Goal: Ask a question

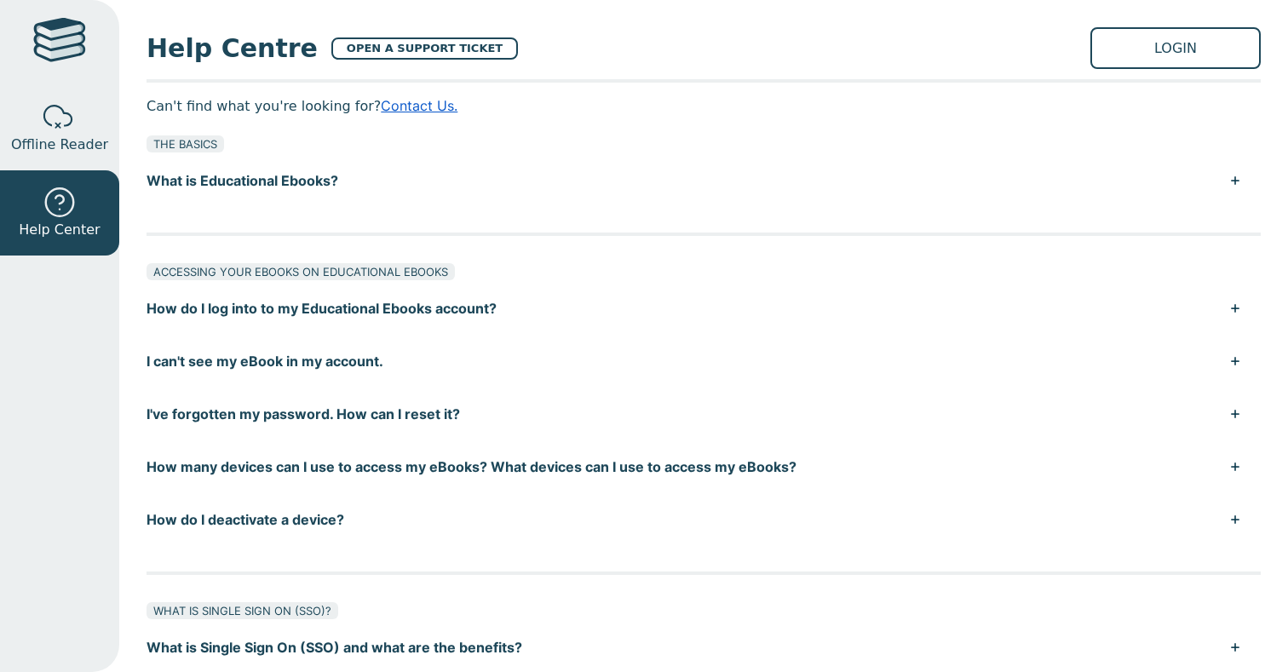
click at [428, 103] on link "Contact Us." at bounding box center [419, 105] width 77 height 17
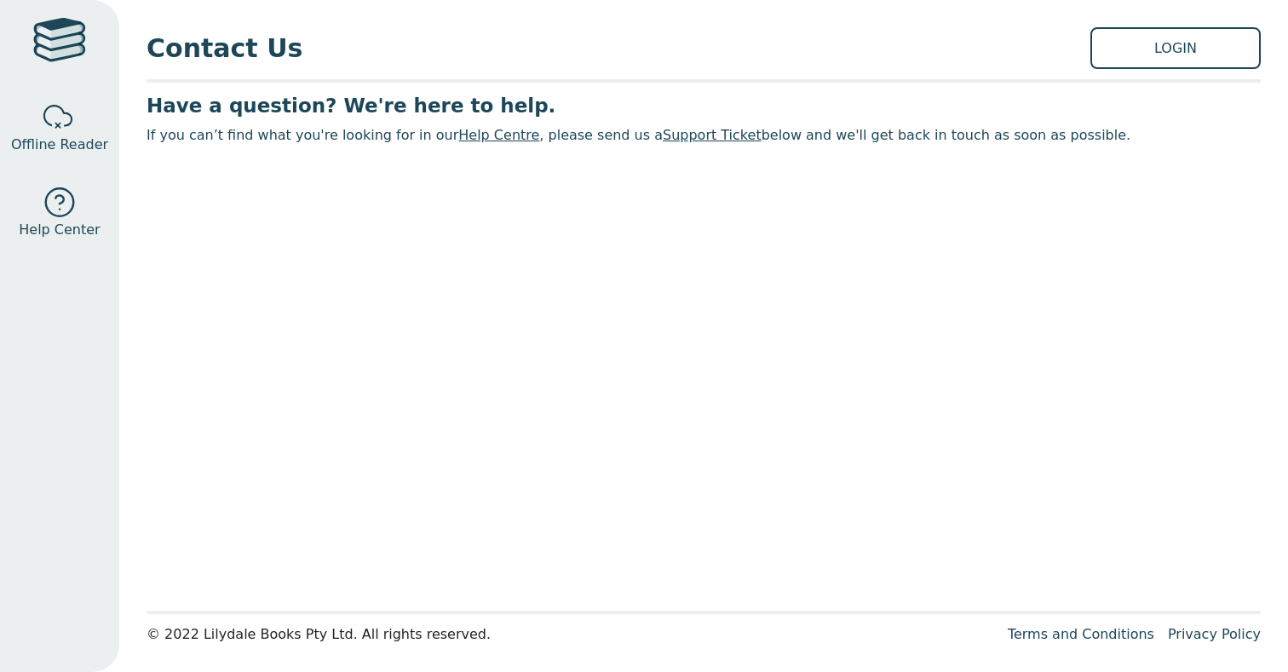
click at [478, 135] on link "Help Centre" at bounding box center [498, 135] width 81 height 16
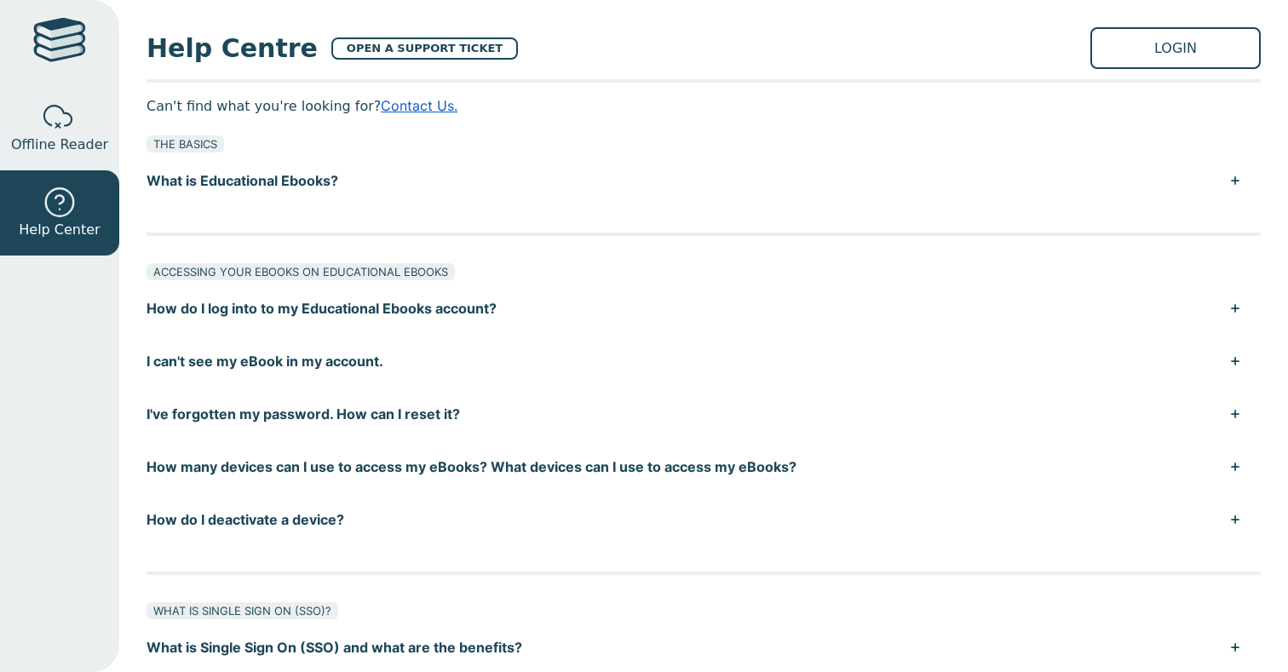
click at [419, 105] on link "Contact Us." at bounding box center [419, 105] width 77 height 17
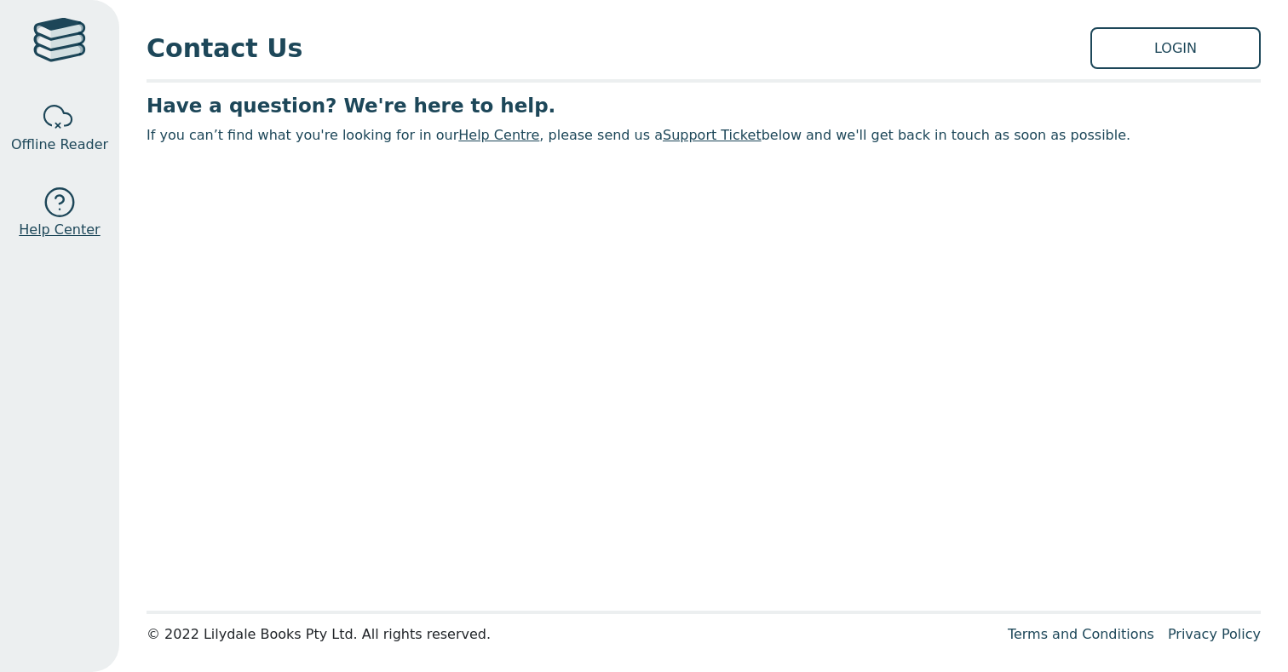
click at [72, 203] on div at bounding box center [60, 203] width 34 height 34
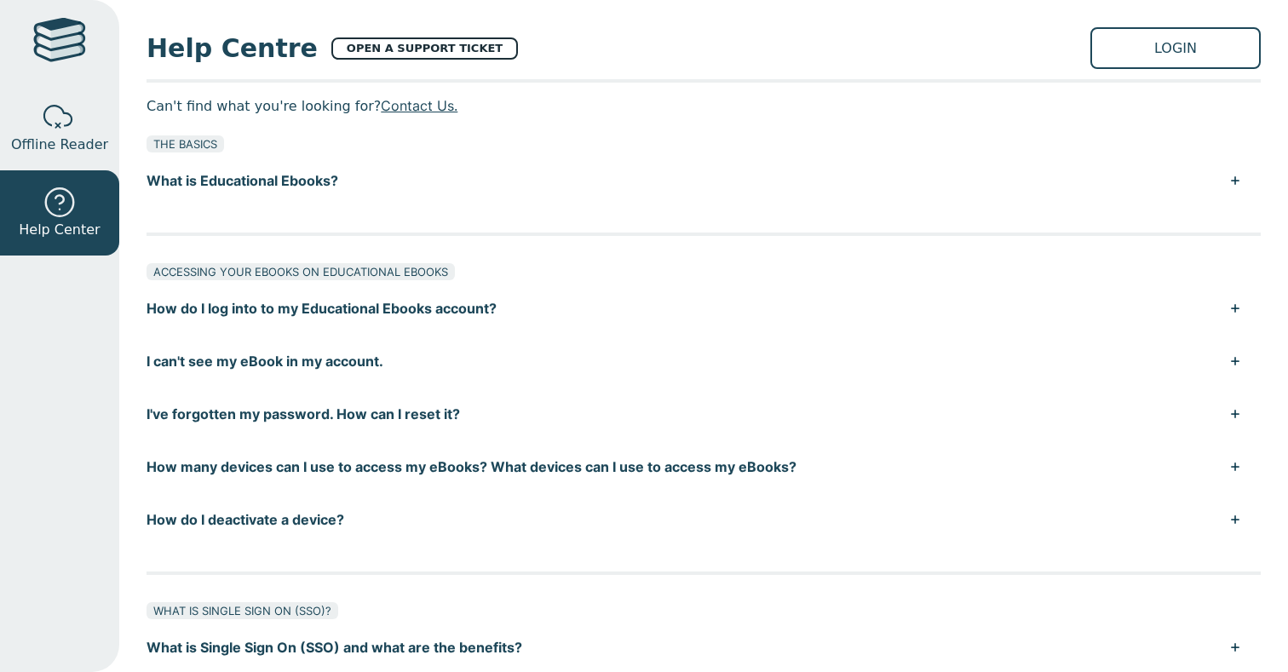
click at [383, 40] on link "OPEN A SUPPORT TICKET" at bounding box center [424, 48] width 187 height 22
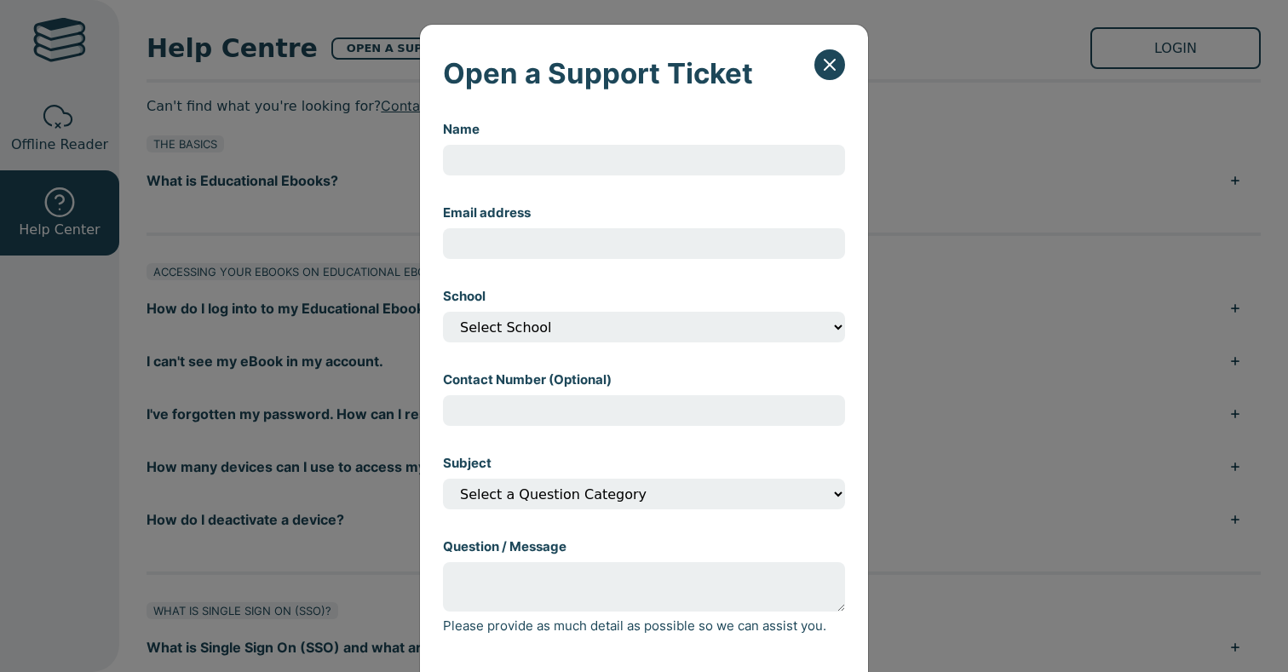
click at [571, 169] on input "Name" at bounding box center [644, 160] width 402 height 31
type input "Narelle"
click at [1079, 169] on div "Open a Support Ticket Name Narelle Email address School Select School Contact N…" at bounding box center [644, 336] width 1288 height 672
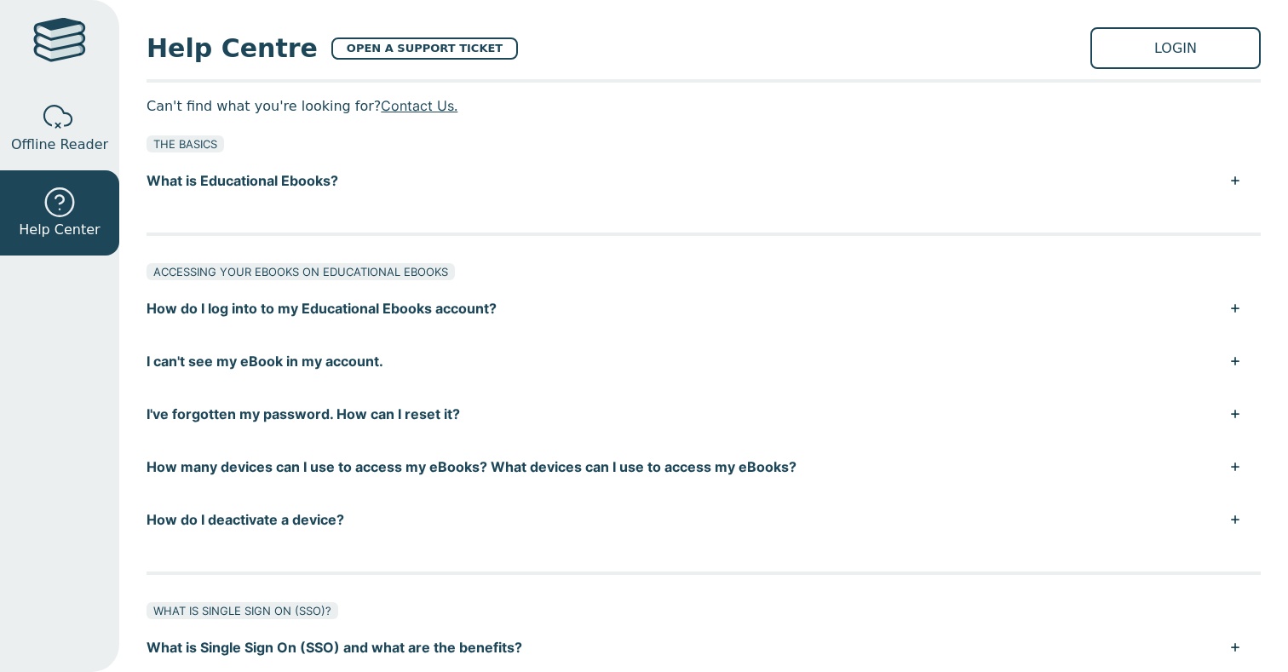
click at [62, 40] on div at bounding box center [59, 42] width 53 height 49
click at [113, 54] on link at bounding box center [59, 42] width 119 height 85
click at [398, 105] on link "Contact Us." at bounding box center [419, 105] width 77 height 17
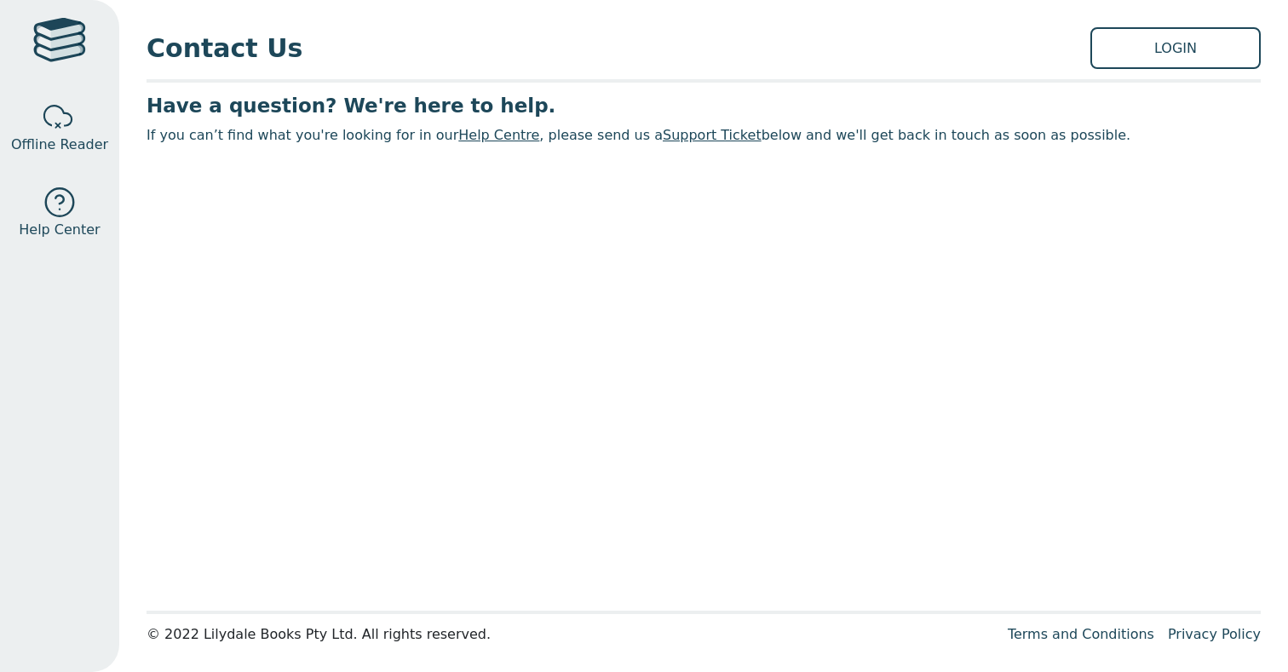
click at [663, 137] on link "Support Ticket" at bounding box center [712, 135] width 99 height 16
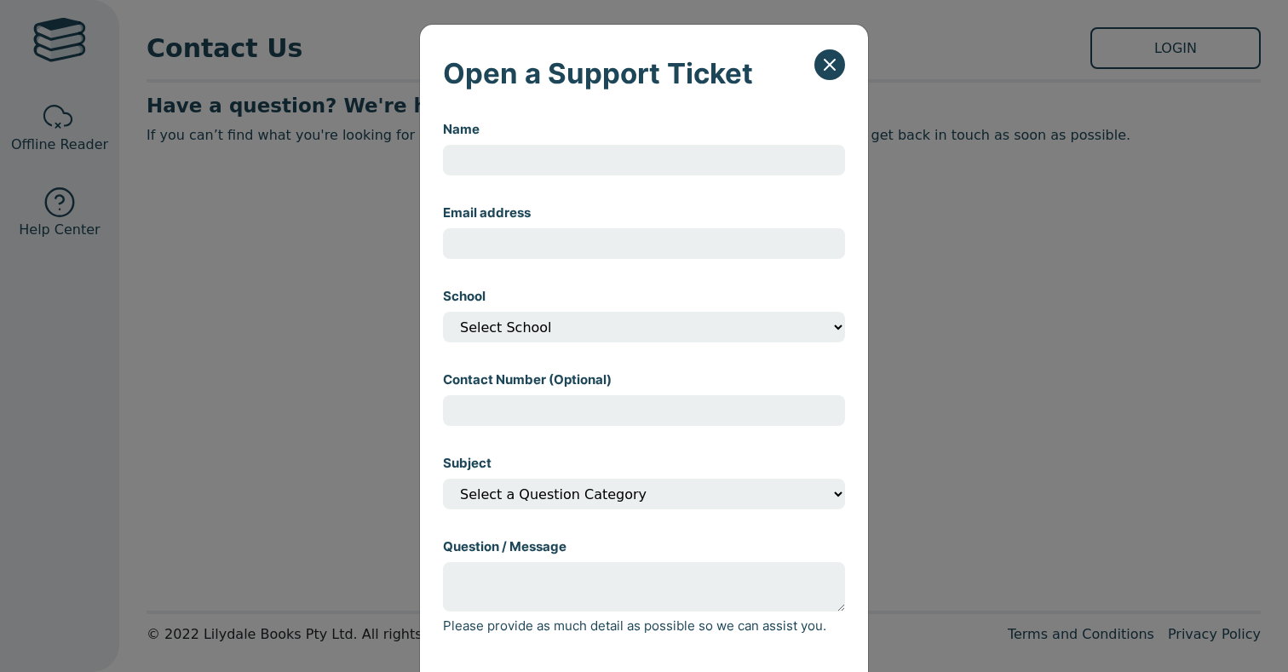
click at [642, 168] on input "Name" at bounding box center [644, 160] width 402 height 31
type input "Narelle"
click at [596, 243] on input "Email address" at bounding box center [644, 243] width 402 height 31
type input "narelle.gleeson@education.vic.gov.au"
click at [584, 331] on select "Select School" at bounding box center [644, 327] width 402 height 31
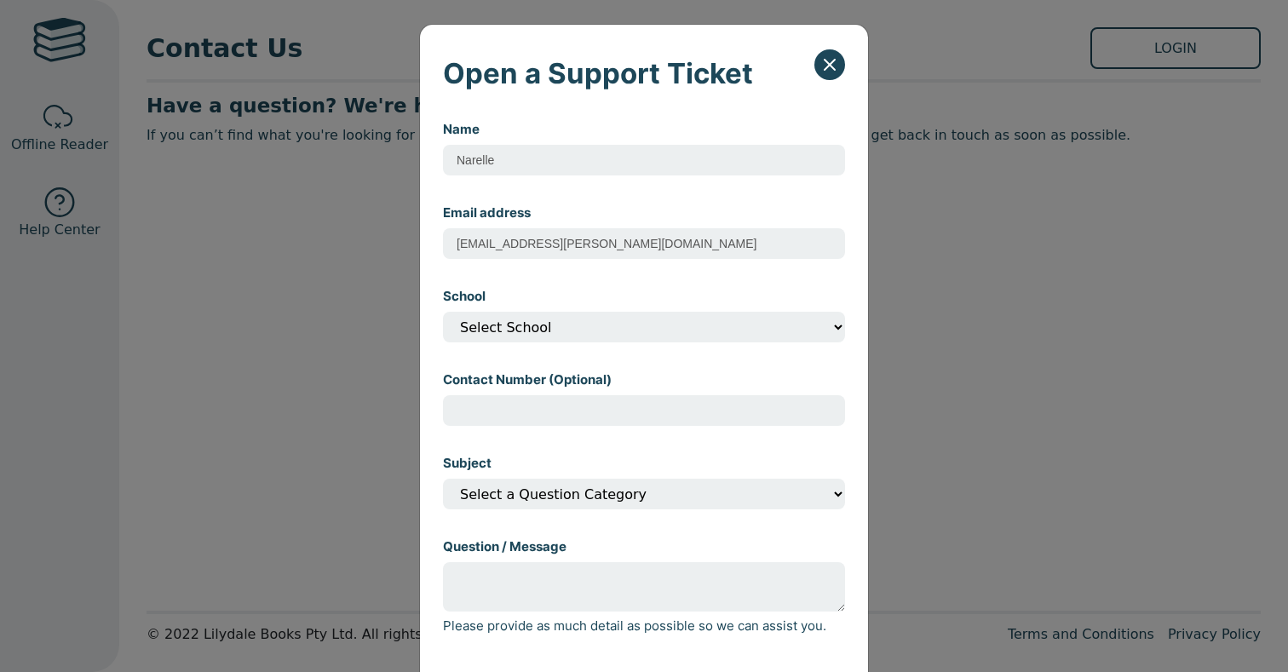
click at [443, 313] on select "Select School" at bounding box center [644, 327] width 402 height 31
click at [839, 330] on select "Select School" at bounding box center [644, 327] width 402 height 31
click at [774, 319] on select "Select School" at bounding box center [644, 327] width 402 height 31
click at [714, 410] on input "Contact Number (Optional)" at bounding box center [644, 410] width 402 height 31
click at [677, 415] on input "Contact Number (Optional)" at bounding box center [644, 410] width 402 height 31
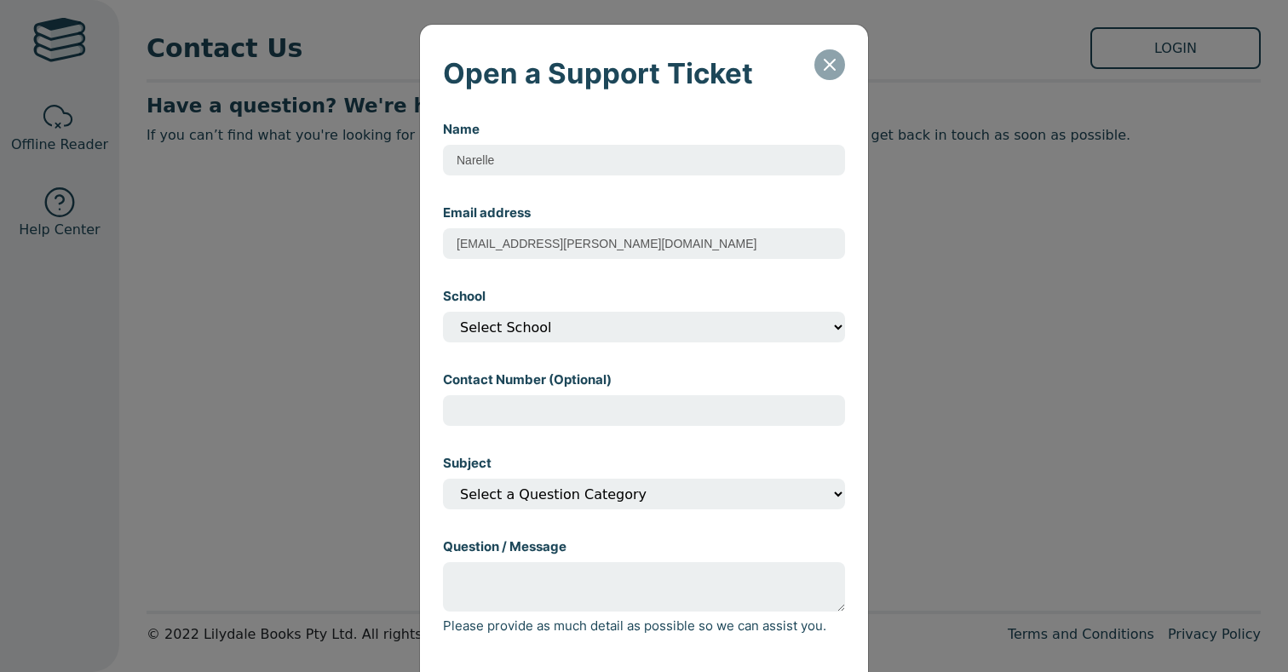
click at [828, 64] on icon "Close" at bounding box center [829, 65] width 10 height 10
